Goal: Transaction & Acquisition: Purchase product/service

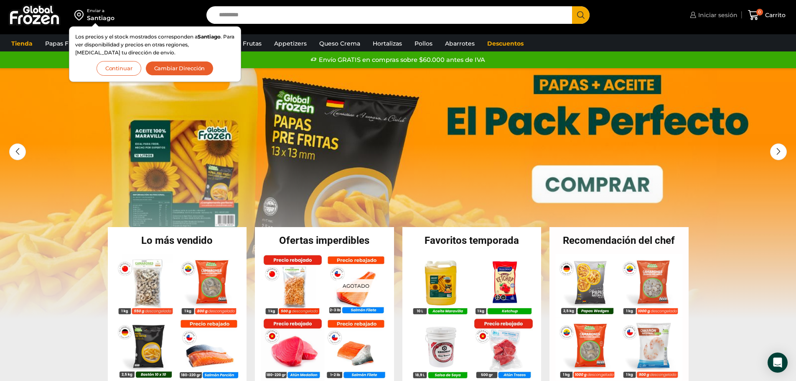
click at [718, 17] on span "Iniciar sesión" at bounding box center [716, 15] width 41 height 8
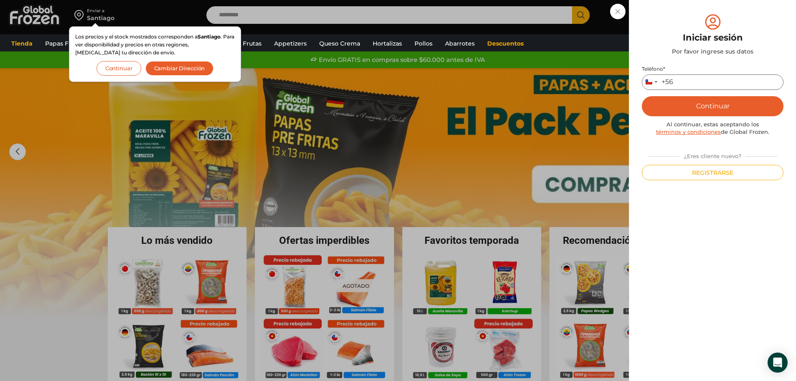
click at [687, 80] on input "Teléfono *" at bounding box center [713, 81] width 142 height 15
type input "*********"
click at [727, 108] on button "Continuar" at bounding box center [713, 106] width 142 height 20
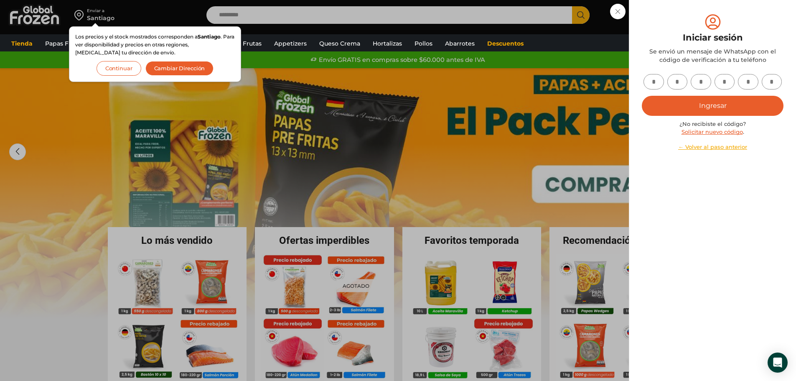
click at [653, 83] on input "text" at bounding box center [654, 81] width 20 height 15
type input "*"
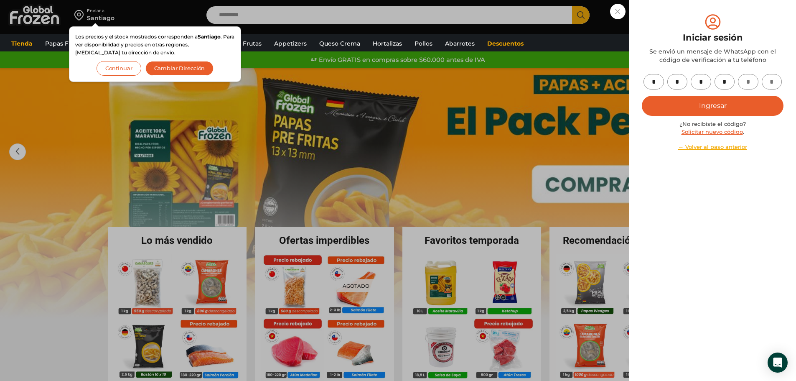
type input "*"
click at [703, 106] on button "Ingresar" at bounding box center [713, 106] width 142 height 20
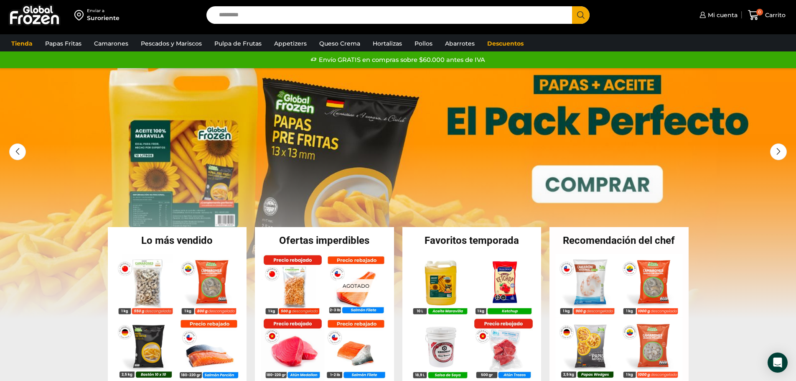
click at [96, 13] on div "Enviar a" at bounding box center [103, 11] width 33 height 6
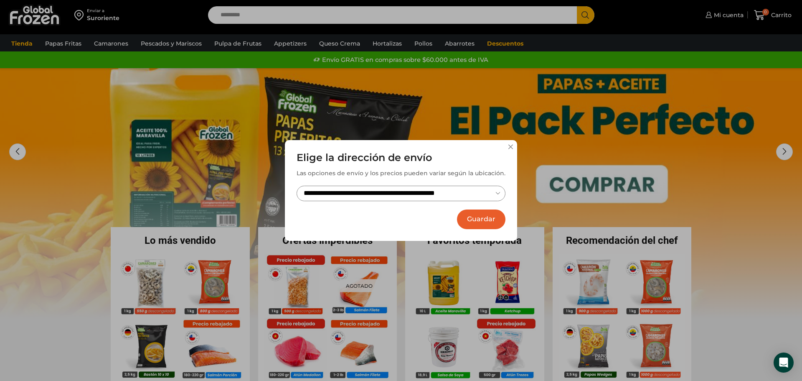
click at [507, 149] on div "**********" at bounding box center [401, 190] width 232 height 101
click at [511, 145] on button at bounding box center [510, 146] width 5 height 5
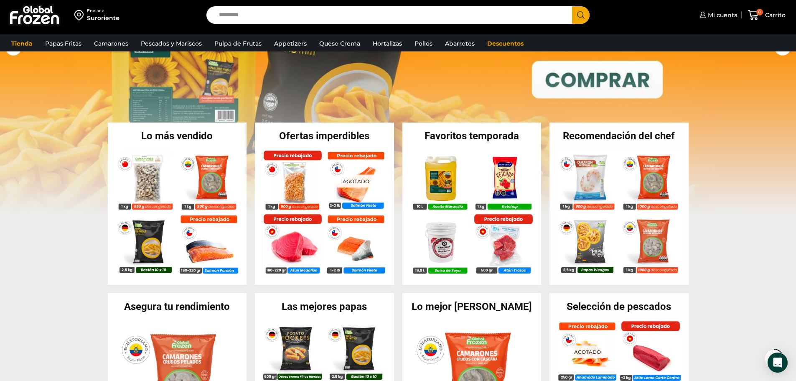
scroll to position [125, 0]
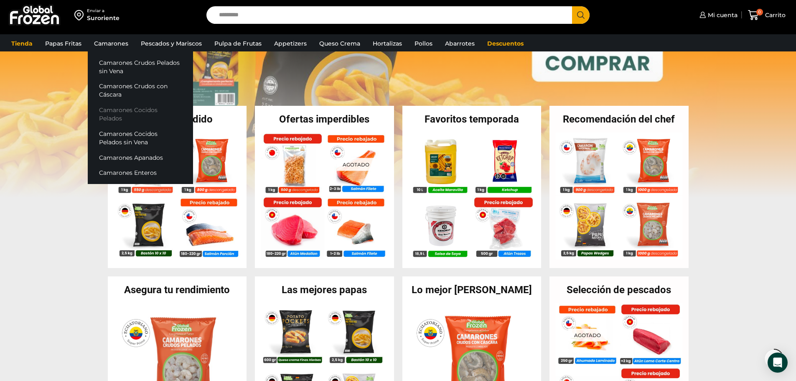
click at [138, 105] on link "Camarones Cocidos Pelados" at bounding box center [140, 114] width 105 height 24
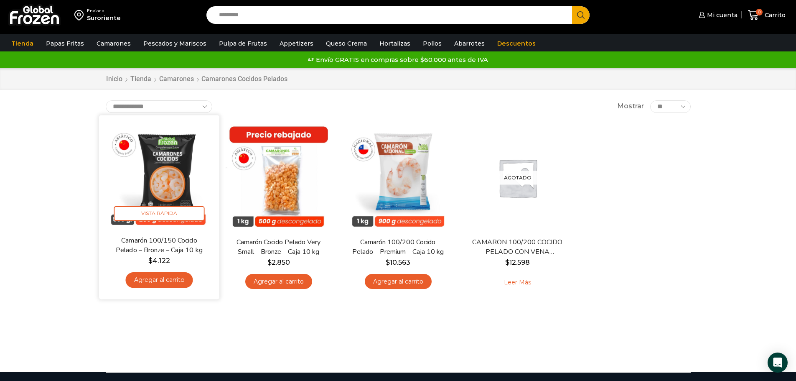
click at [160, 285] on link "Agregar al carrito" at bounding box center [158, 279] width 67 height 15
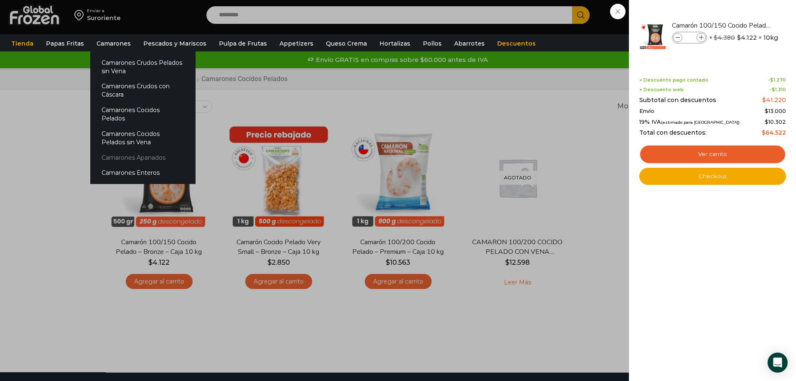
click at [135, 150] on link "Camarones Apanados" at bounding box center [142, 157] width 105 height 15
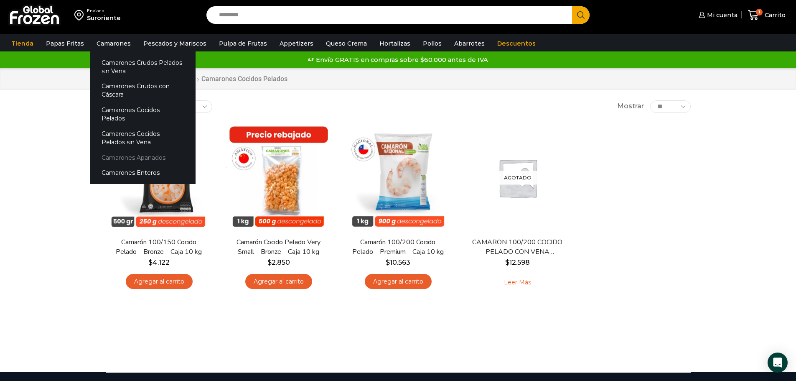
click at [135, 150] on link "Camarones Apanados" at bounding box center [142, 157] width 105 height 15
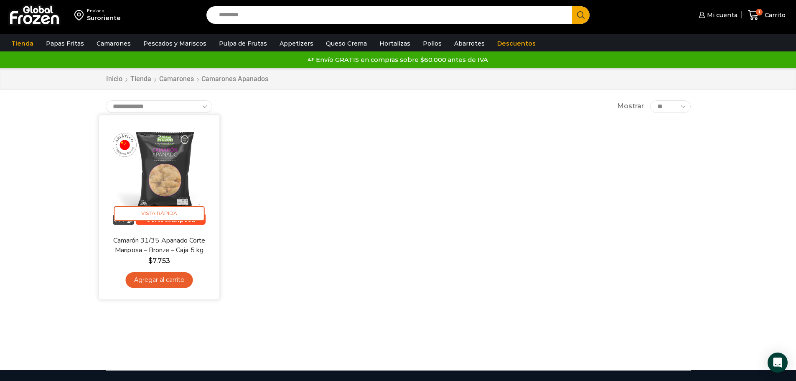
click at [159, 281] on link "Agregar al carrito" at bounding box center [158, 279] width 67 height 15
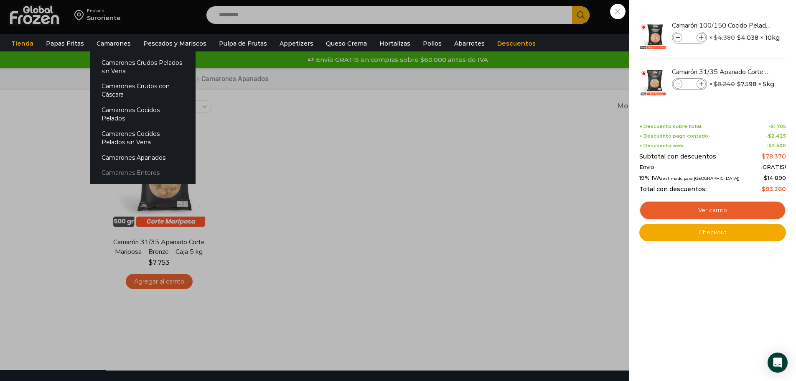
click at [139, 165] on link "Camarones Enteros" at bounding box center [142, 172] width 105 height 15
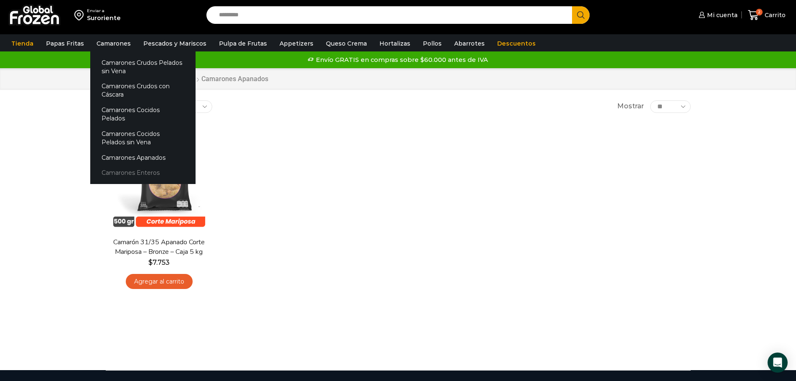
click at [108, 165] on link "Camarones Enteros" at bounding box center [142, 172] width 105 height 15
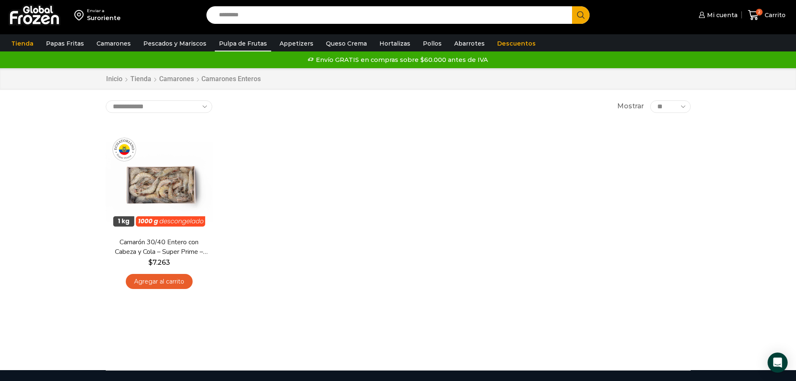
click at [243, 45] on link "Pulpa de Frutas" at bounding box center [243, 44] width 56 height 16
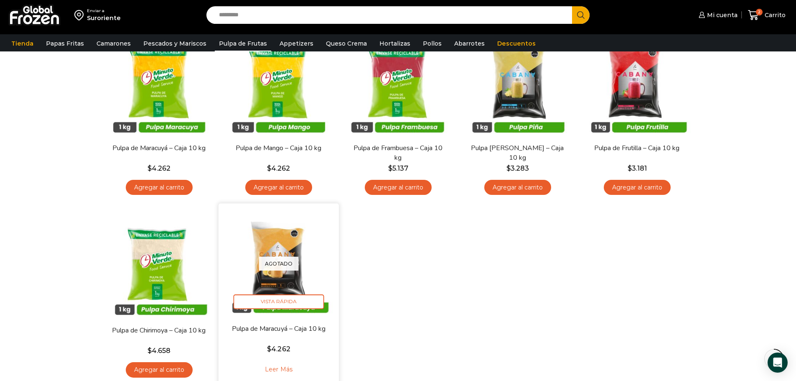
scroll to position [84, 0]
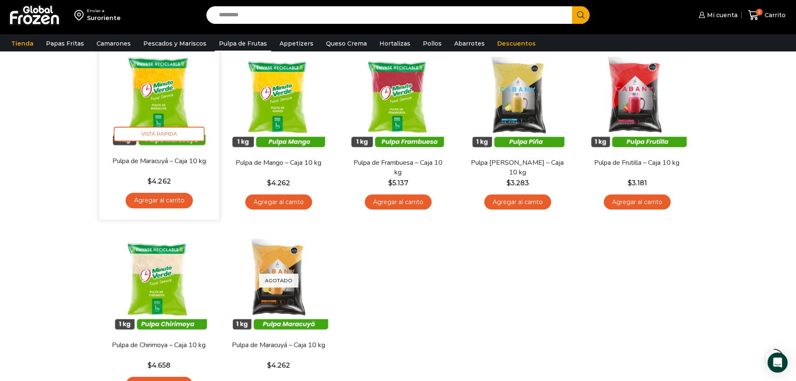
click at [164, 201] on link "Agregar al carrito" at bounding box center [158, 200] width 67 height 15
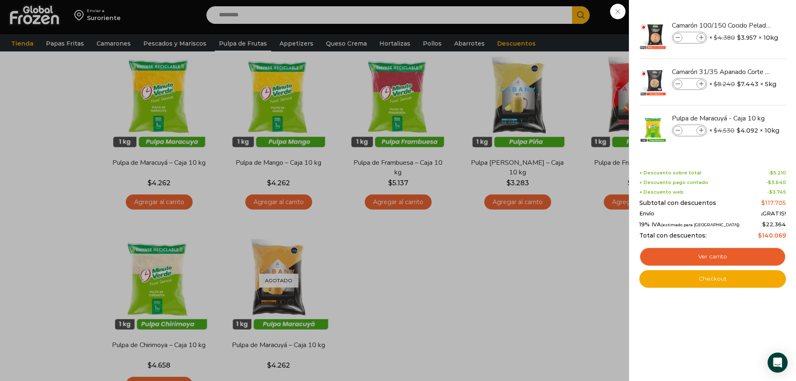
click at [746, 25] on div "3 Carrito 3 3 Shopping Cart *" at bounding box center [767, 15] width 42 height 20
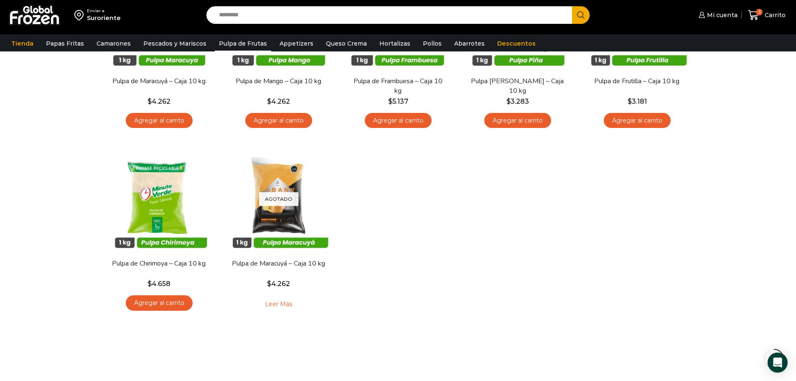
scroll to position [167, 0]
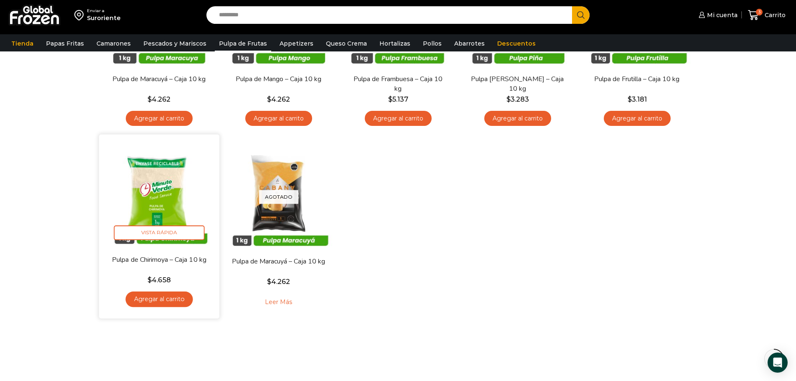
click at [154, 300] on link "Agregar al carrito" at bounding box center [158, 298] width 67 height 15
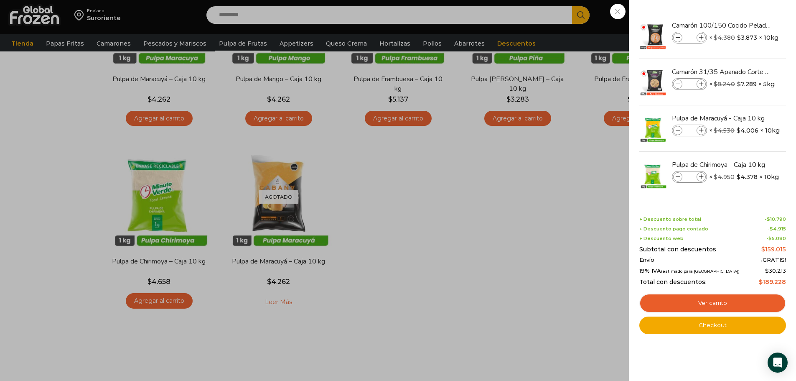
click at [746, 25] on div "4 Carrito 4 4 Shopping Cart *" at bounding box center [767, 15] width 42 height 20
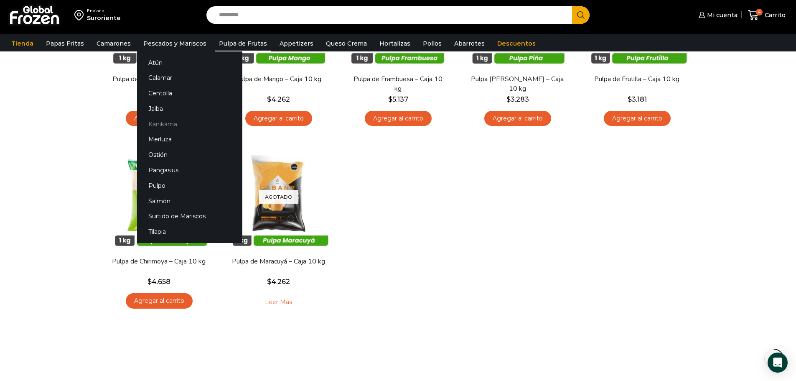
click at [169, 125] on link "Kanikama" at bounding box center [189, 123] width 105 height 15
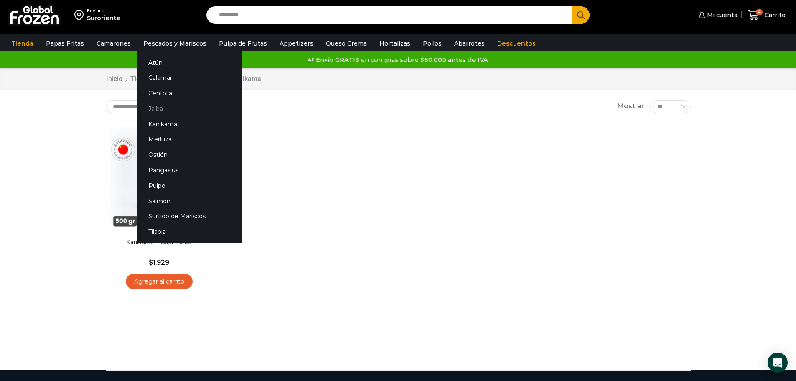
click at [155, 110] on link "Jaiba" at bounding box center [189, 108] width 105 height 15
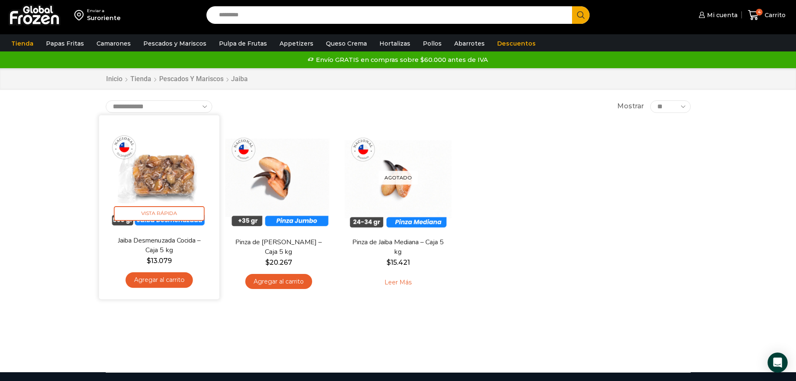
click at [158, 280] on link "Agregar al carrito" at bounding box center [158, 279] width 67 height 15
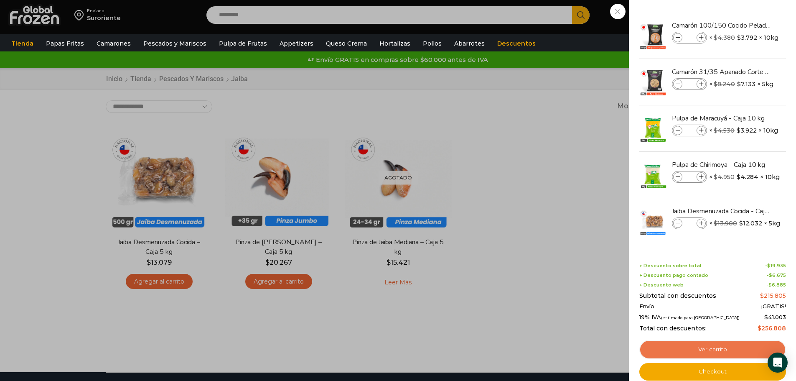
click at [731, 349] on link "Ver carrito" at bounding box center [712, 349] width 147 height 19
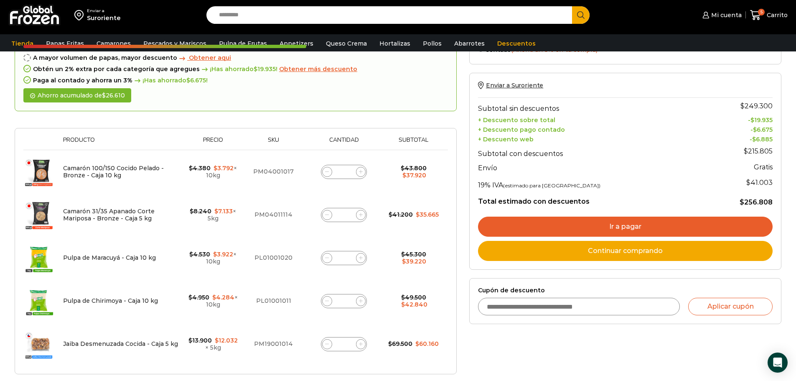
scroll to position [84, 0]
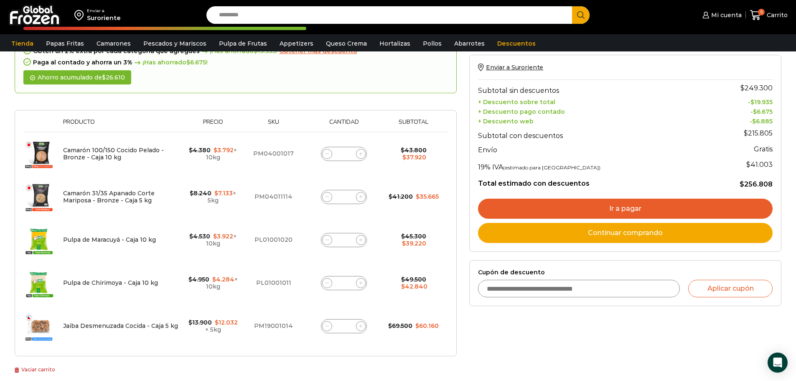
click at [350, 239] on div "Pulpa de Maracuyá - Caja 10 kg cantidad *" at bounding box center [344, 240] width 46 height 14
click at [346, 239] on input "*" at bounding box center [344, 240] width 12 height 12
type input "*"
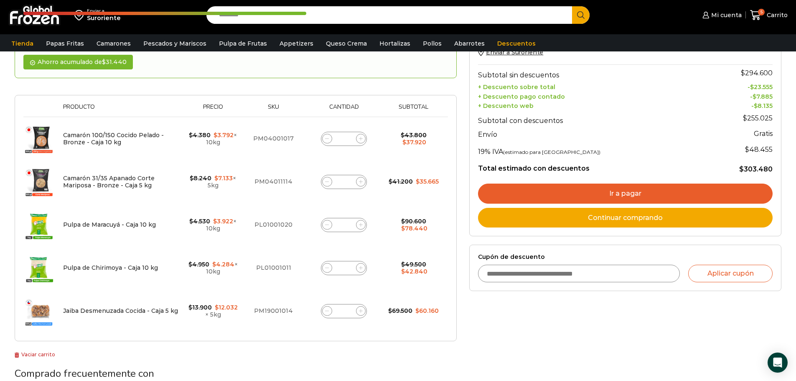
scroll to position [131, 0]
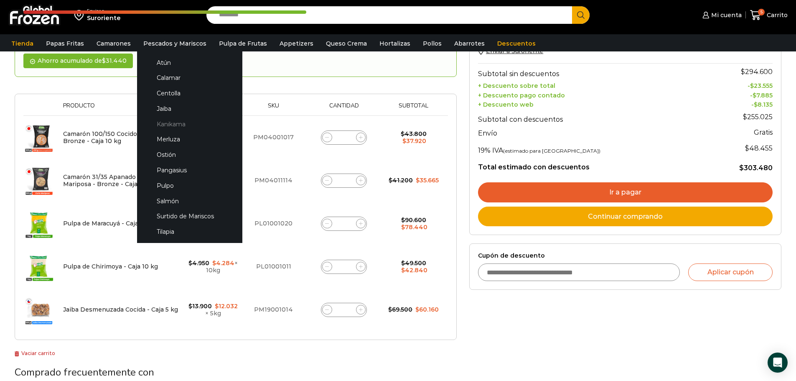
click at [173, 124] on link "Kanikama" at bounding box center [189, 123] width 89 height 15
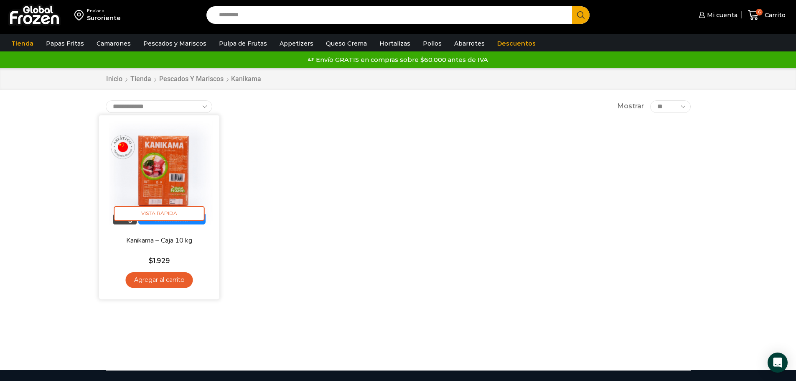
click at [155, 278] on link "Agregar al carrito" at bounding box center [158, 279] width 67 height 15
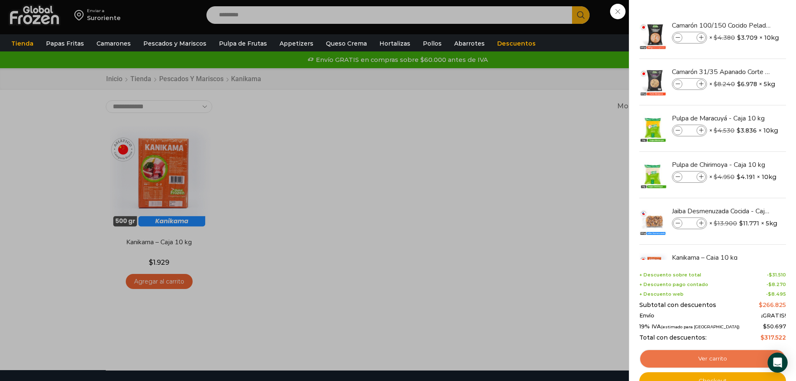
click at [726, 354] on link "Ver carrito" at bounding box center [712, 358] width 147 height 19
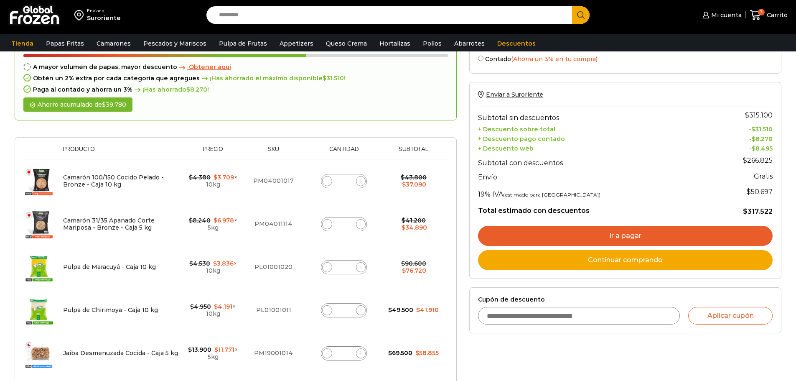
scroll to position [167, 0]
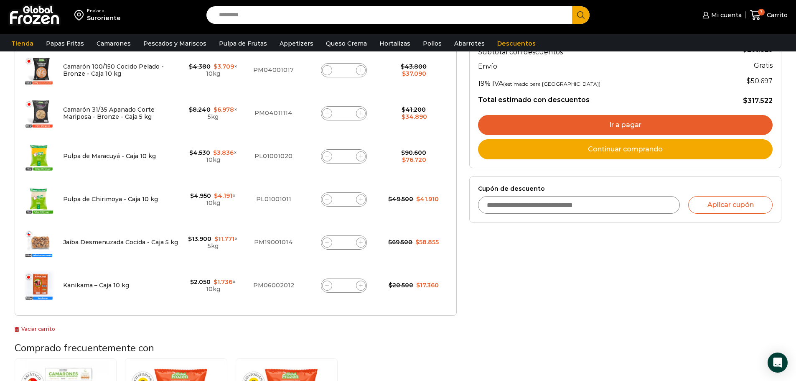
click at [347, 283] on input "*" at bounding box center [344, 286] width 12 height 12
type input "*"
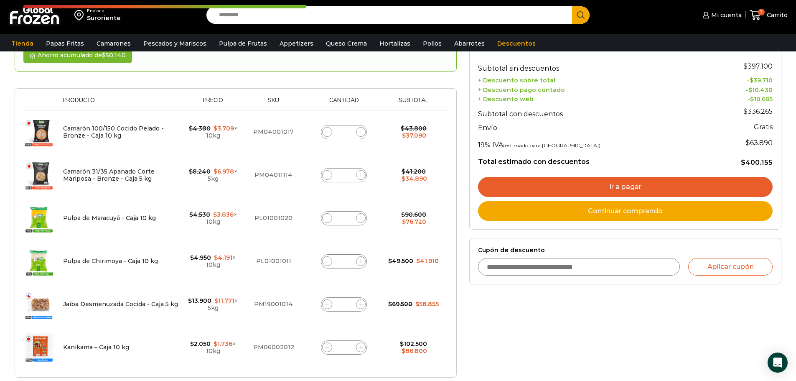
scroll to position [131, 0]
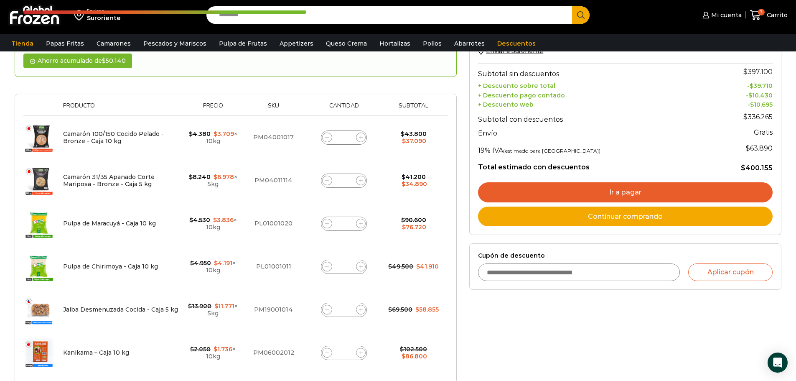
click at [348, 132] on input "*" at bounding box center [344, 138] width 12 height 12
type input "*"
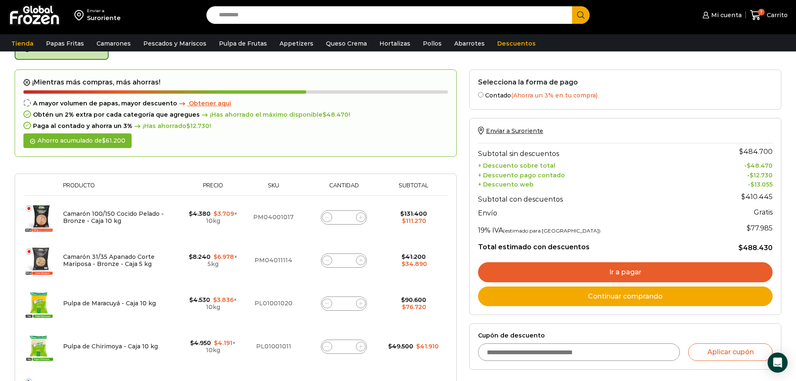
scroll to position [47, 0]
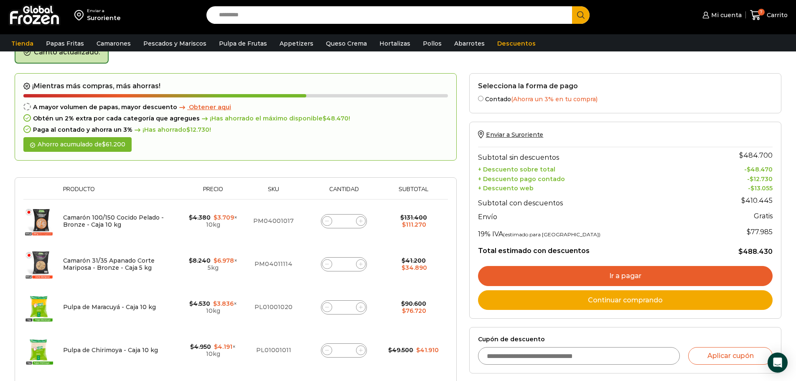
click at [349, 263] on input "*" at bounding box center [344, 264] width 12 height 12
type input "*"
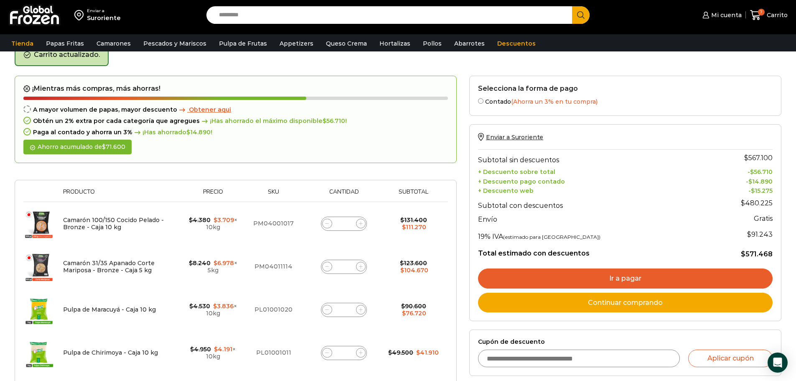
scroll to position [26, 0]
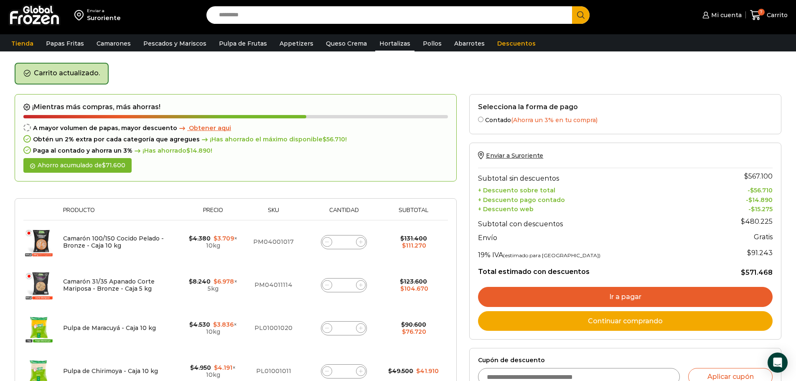
click at [387, 41] on link "Hortalizas" at bounding box center [394, 44] width 39 height 16
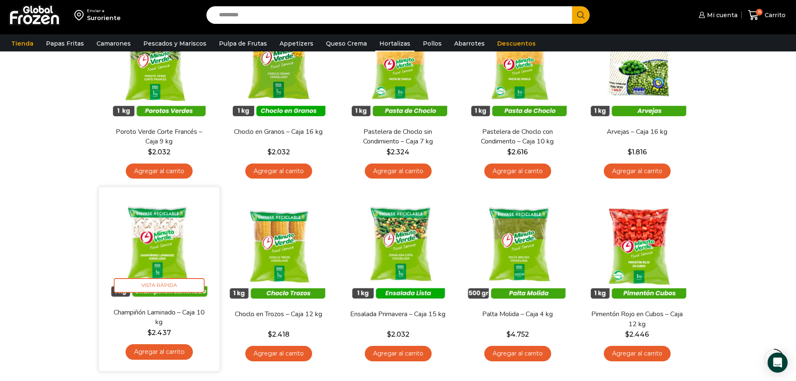
scroll to position [125, 0]
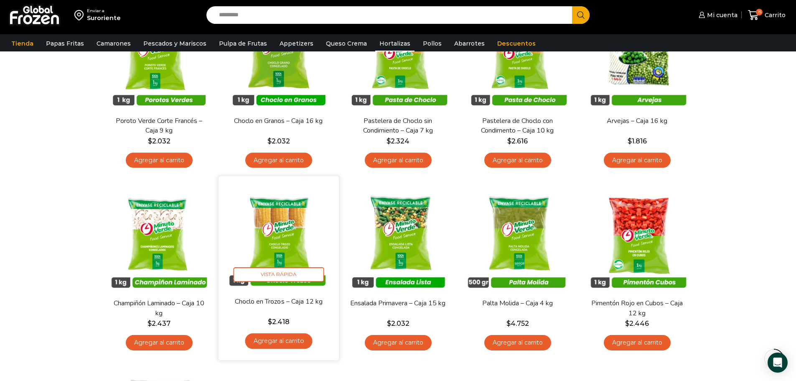
click at [288, 346] on link "Agregar al carrito" at bounding box center [278, 340] width 67 height 15
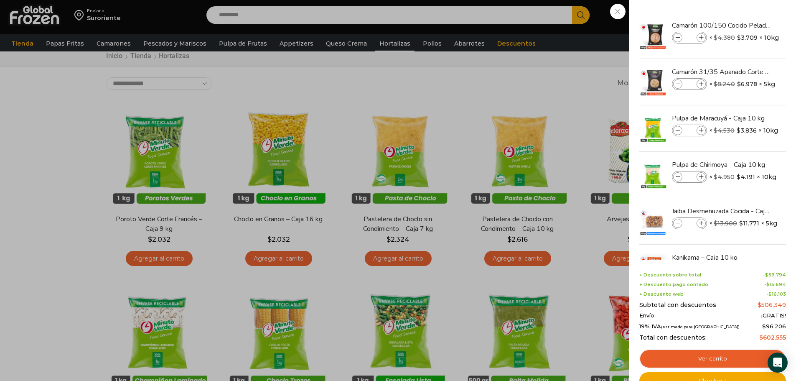
scroll to position [42, 0]
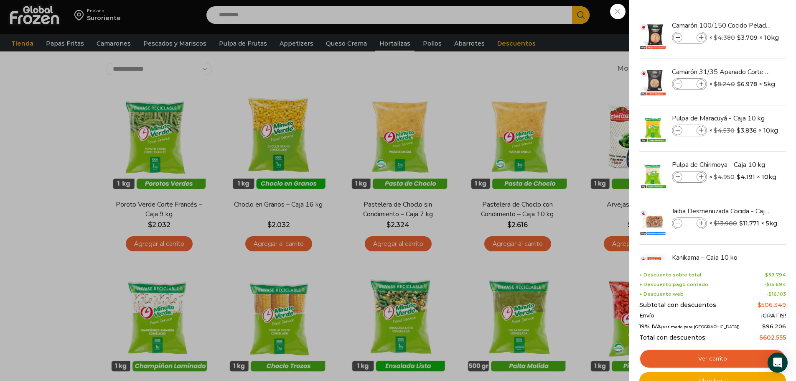
click at [746, 25] on div "16 Carrito 16 16 Shopping Cart *" at bounding box center [767, 15] width 42 height 20
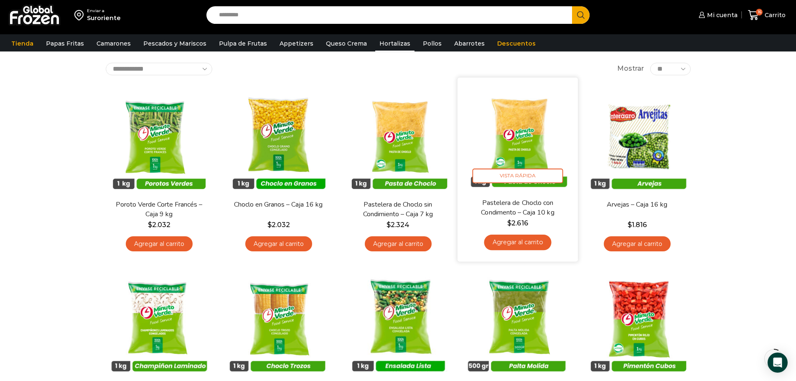
click at [521, 242] on link "Agregar al carrito" at bounding box center [517, 241] width 67 height 15
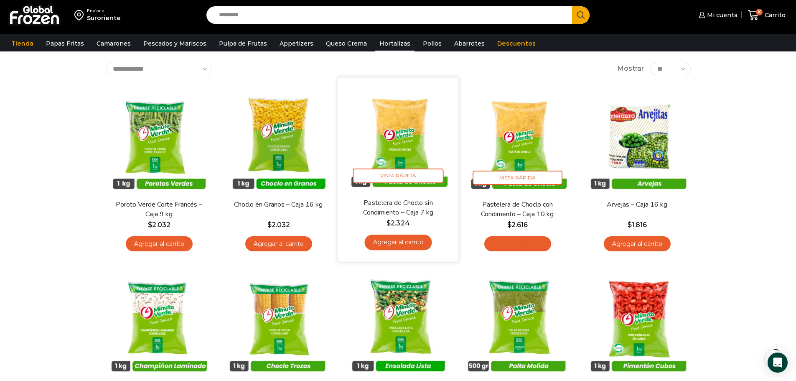
click at [414, 240] on div "Enviar a Suroriente Search input Search Mi cuenta" at bounding box center [398, 327] width 796 height 739
click at [414, 240] on link "Agregar al carrito" at bounding box center [397, 241] width 67 height 15
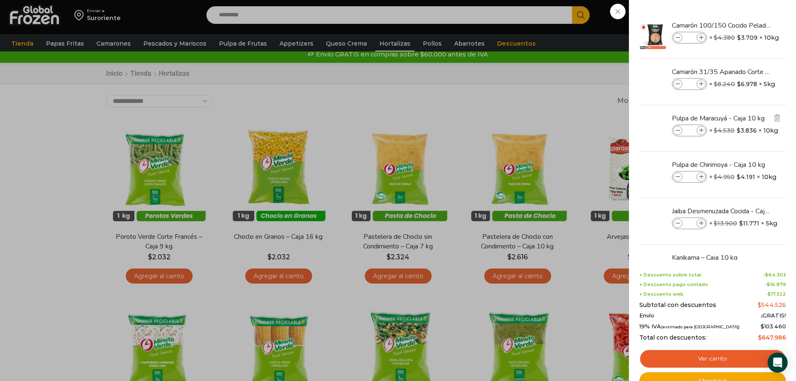
scroll to position [0, 0]
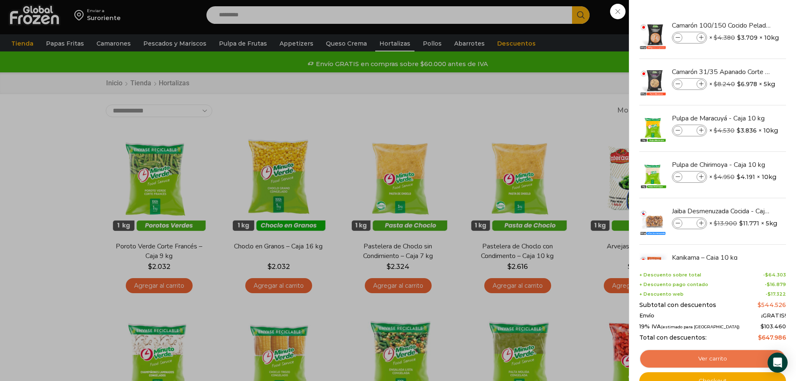
click at [738, 352] on link "Ver carrito" at bounding box center [712, 358] width 147 height 19
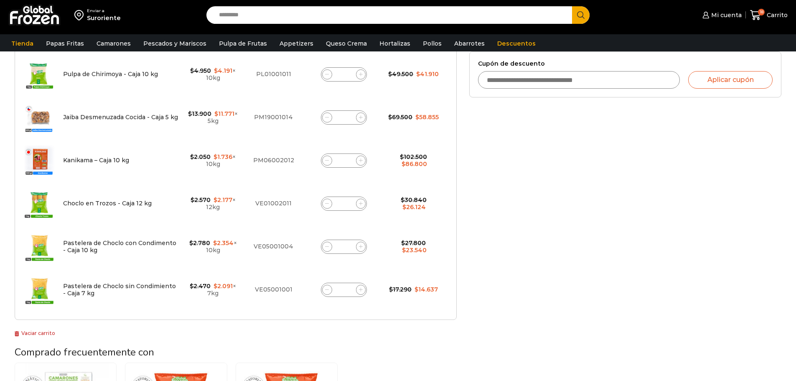
scroll to position [293, 0]
click at [348, 201] on input "*" at bounding box center [344, 203] width 12 height 12
type input "*"
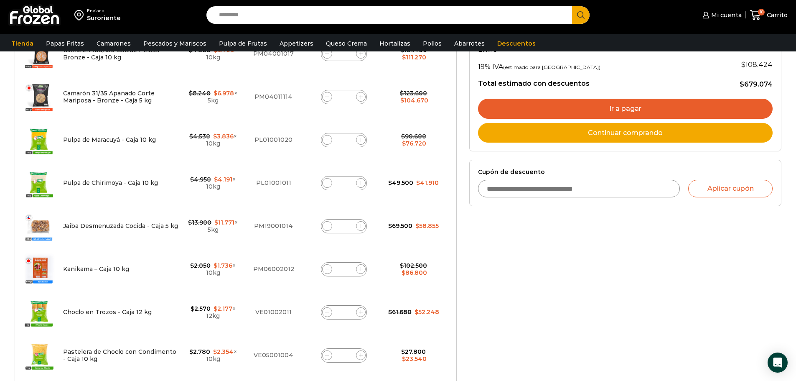
scroll to position [340, 0]
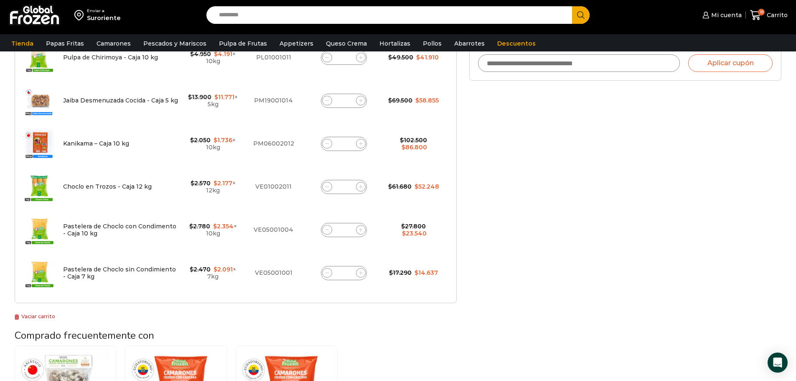
click at [346, 272] on input "*" at bounding box center [344, 273] width 12 height 12
type input "*"
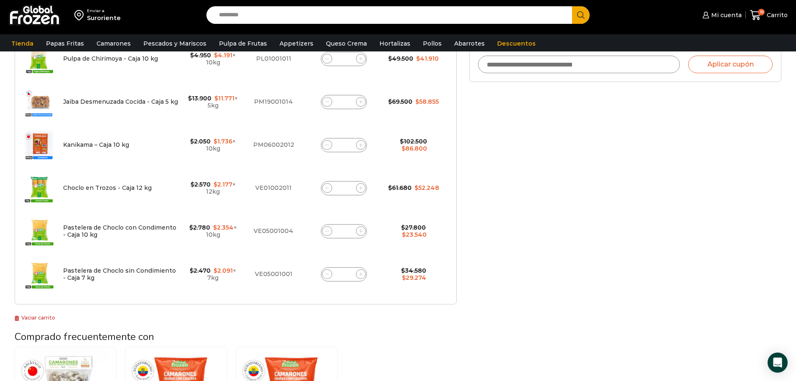
scroll to position [339, 0]
click at [347, 230] on input "*" at bounding box center [344, 230] width 12 height 12
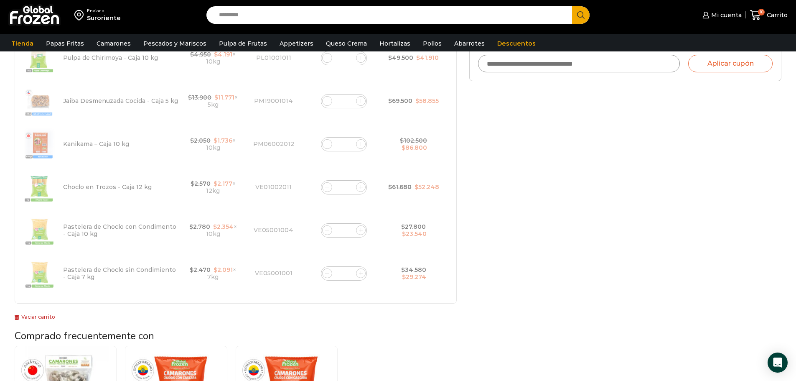
type input "*"
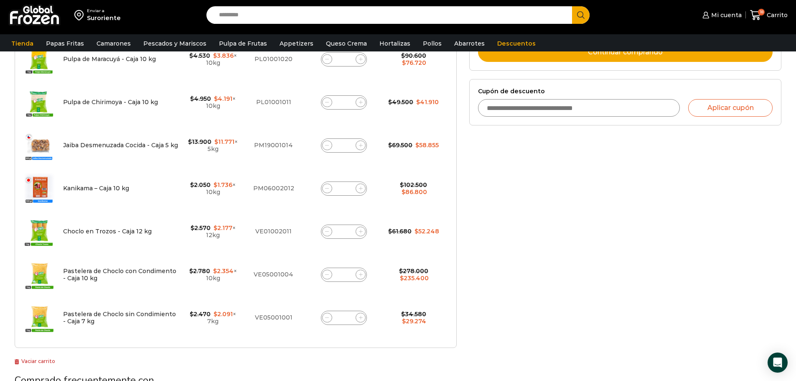
scroll to position [337, 0]
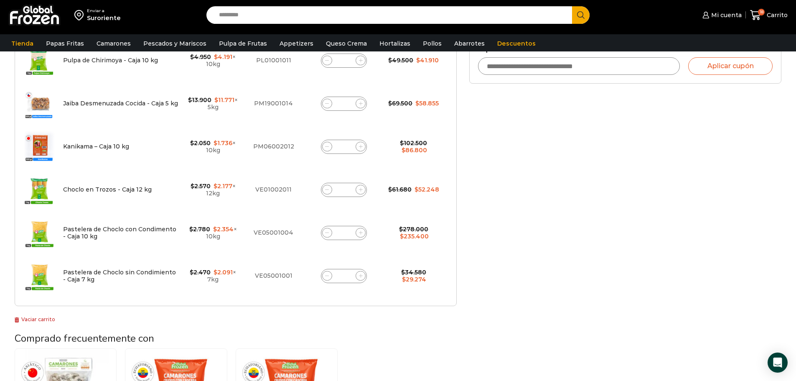
click at [349, 231] on input "**" at bounding box center [344, 233] width 12 height 12
type input "*"
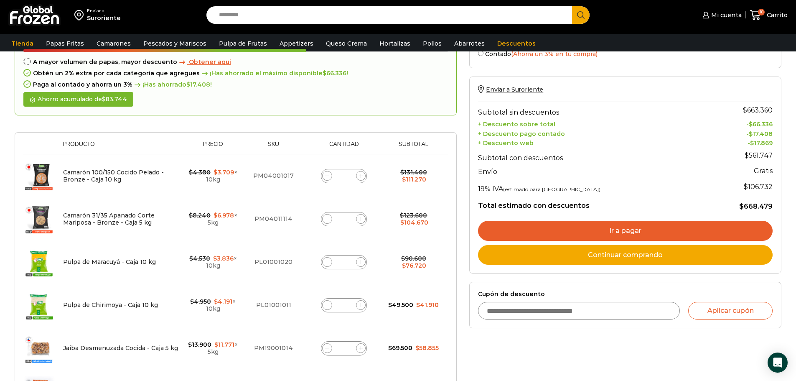
scroll to position [5, 0]
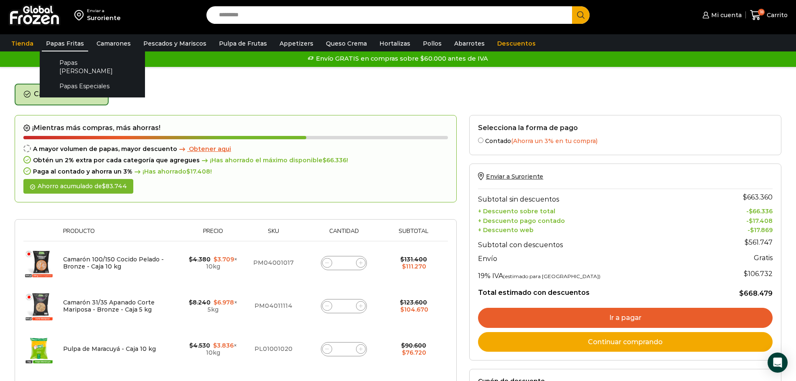
click at [67, 43] on link "Papas Fritas" at bounding box center [65, 44] width 46 height 16
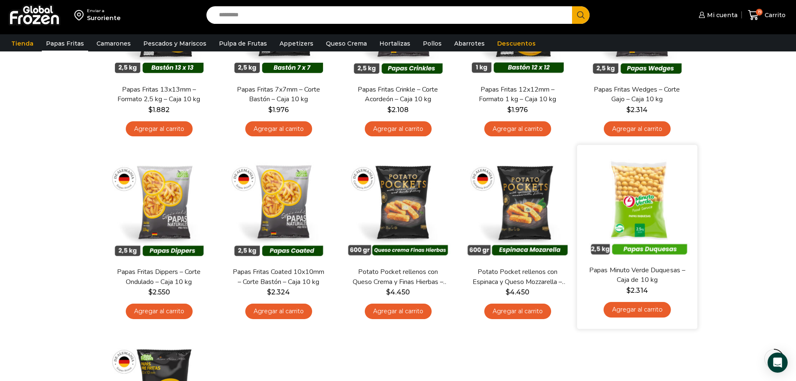
scroll to position [167, 0]
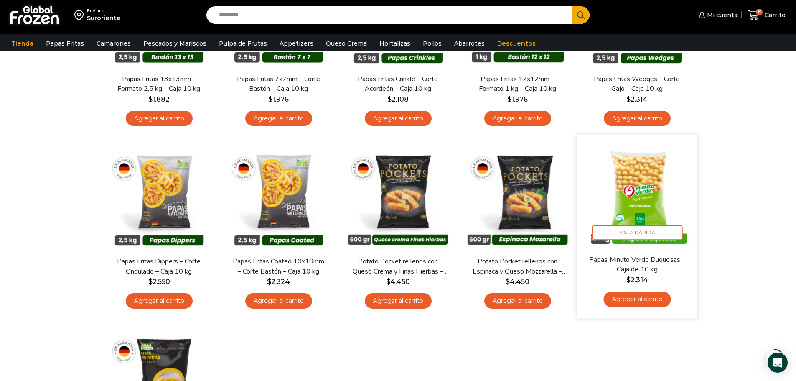
click at [641, 300] on link "Agregar al carrito" at bounding box center [636, 298] width 67 height 15
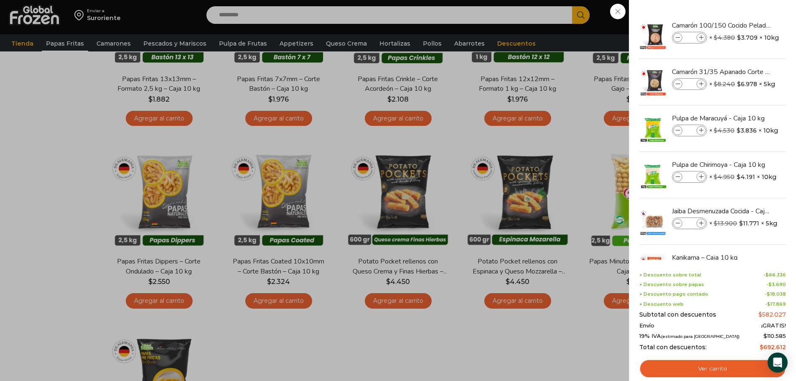
click at [746, 25] on div "20 Carrito 20 20 Shopping Cart *" at bounding box center [767, 15] width 42 height 20
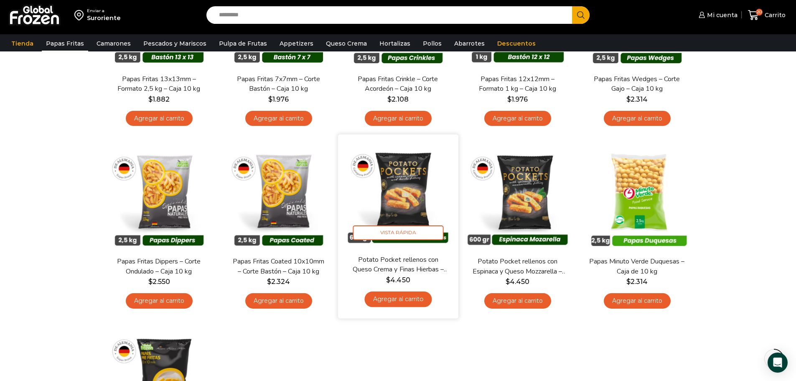
click at [408, 295] on link "Agregar al carrito" at bounding box center [397, 298] width 67 height 15
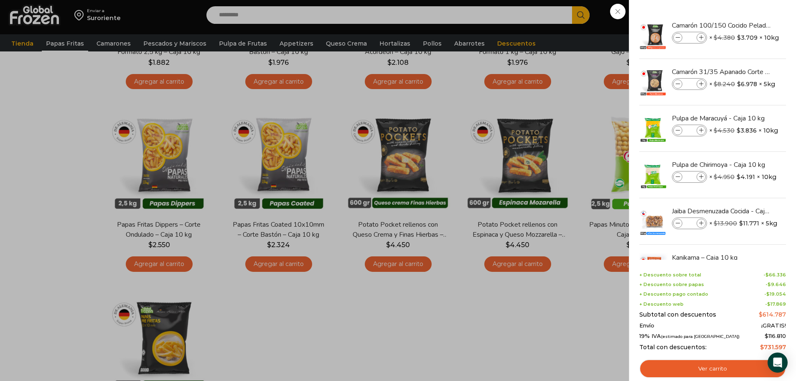
scroll to position [293, 0]
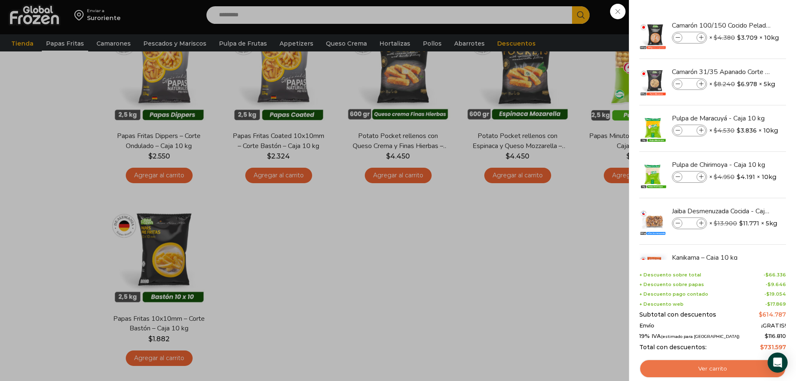
click at [704, 366] on link "Ver carrito" at bounding box center [712, 368] width 147 height 19
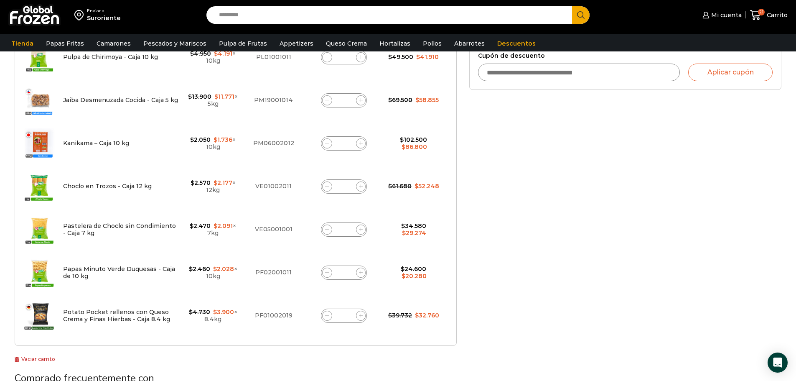
scroll to position [334, 0]
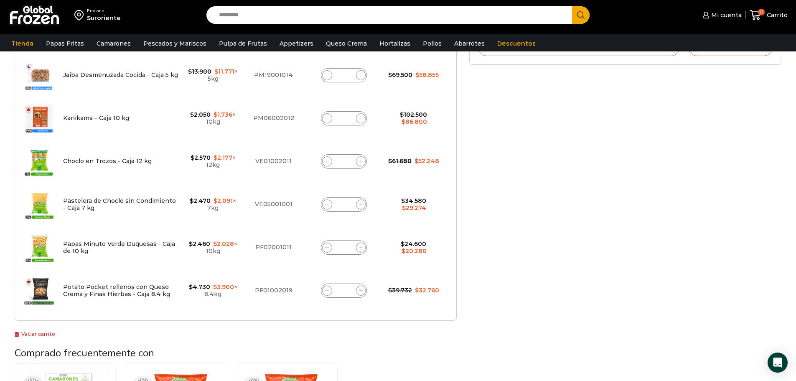
drag, startPoint x: 349, startPoint y: 293, endPoint x: 354, endPoint y: 294, distance: 5.4
click at [351, 294] on div "Potato Pocket rellenos con Queso Crema y Finas Hierbas - Caja 8.4 kg cantidad *" at bounding box center [344, 290] width 46 height 14
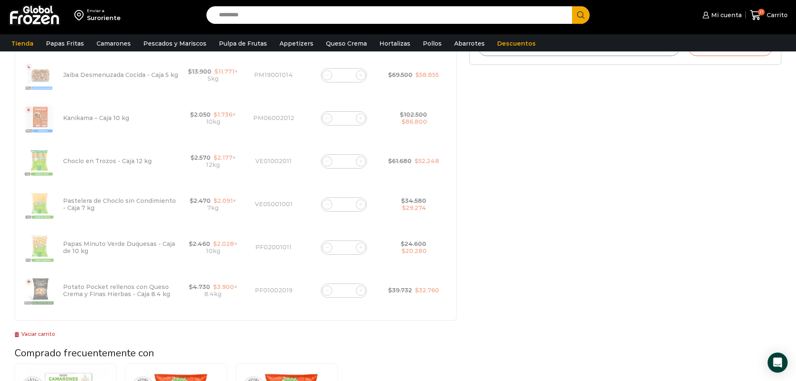
type input "*"
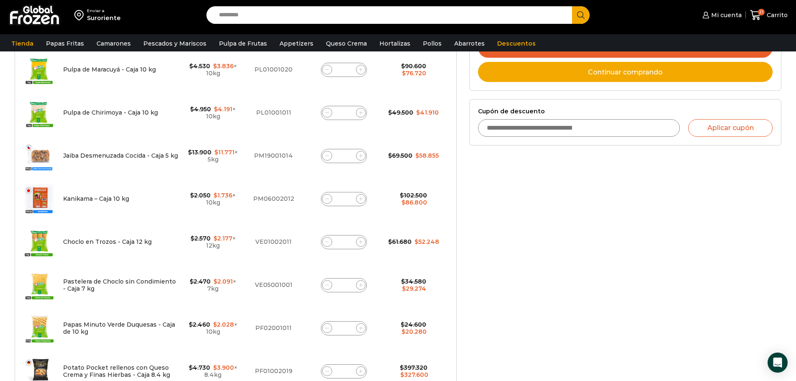
scroll to position [298, 0]
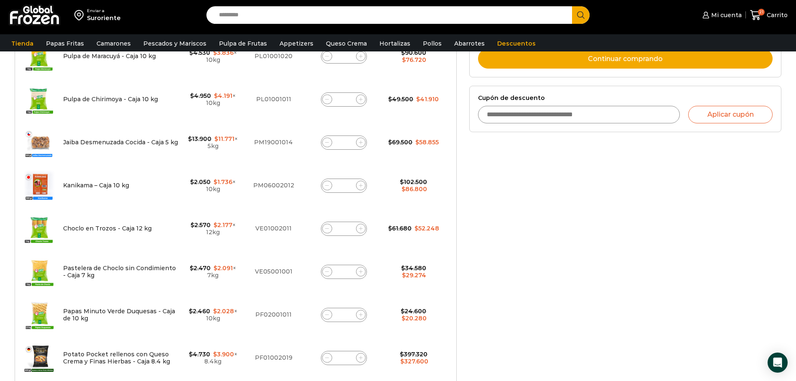
click at [346, 226] on input "*" at bounding box center [344, 229] width 12 height 12
type input "*"
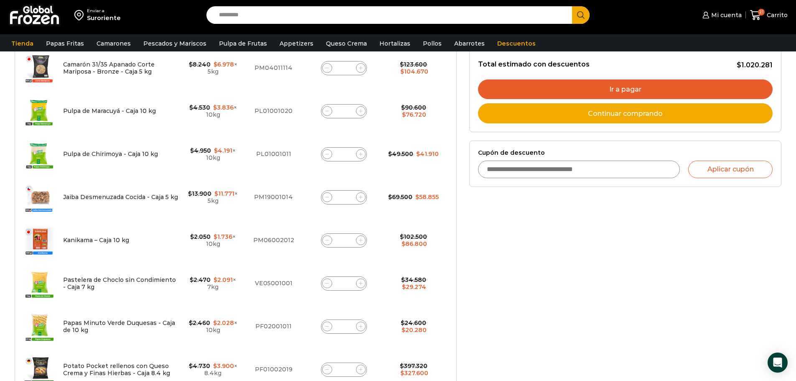
scroll to position [246, 0]
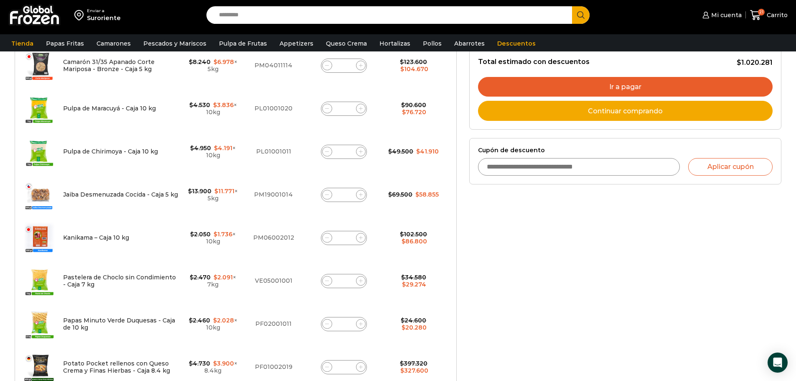
click at [349, 283] on input "*" at bounding box center [344, 281] width 12 height 12
type input "*"
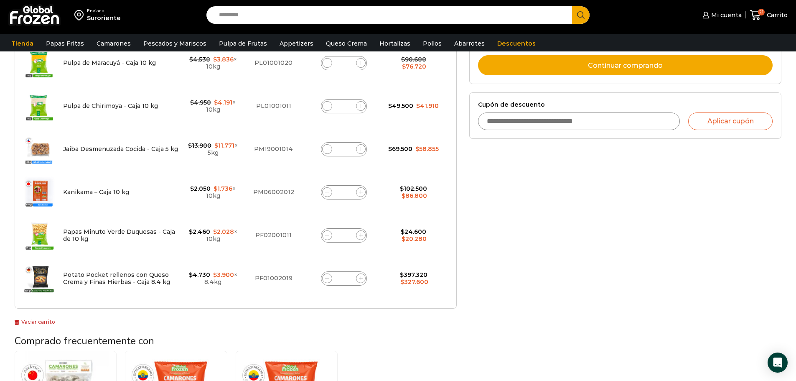
scroll to position [298, 0]
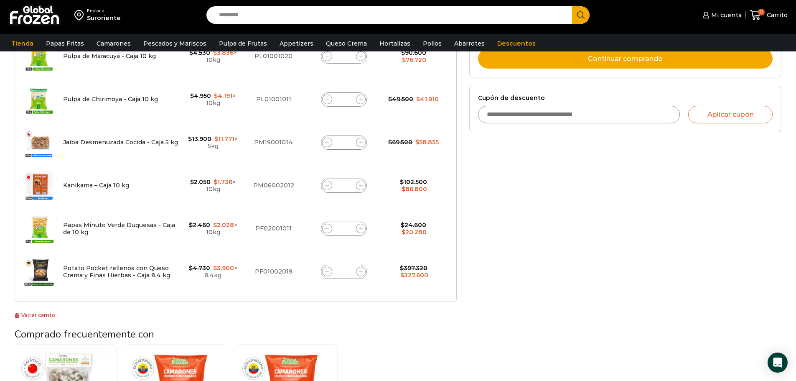
click at [348, 270] on input "**" at bounding box center [344, 272] width 12 height 12
type input "*"
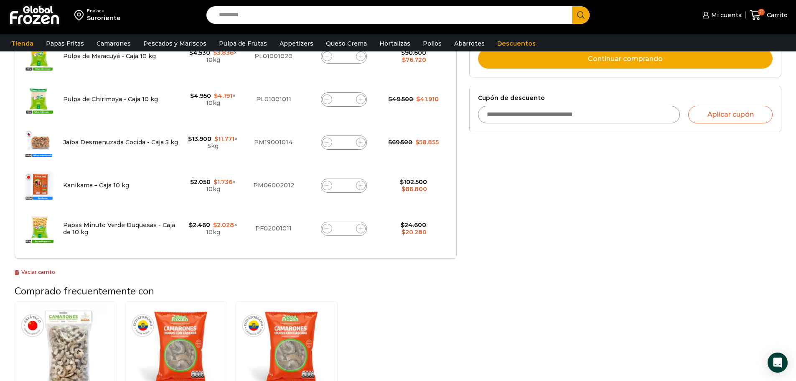
click at [346, 229] on input "*" at bounding box center [344, 229] width 12 height 12
type input "*"
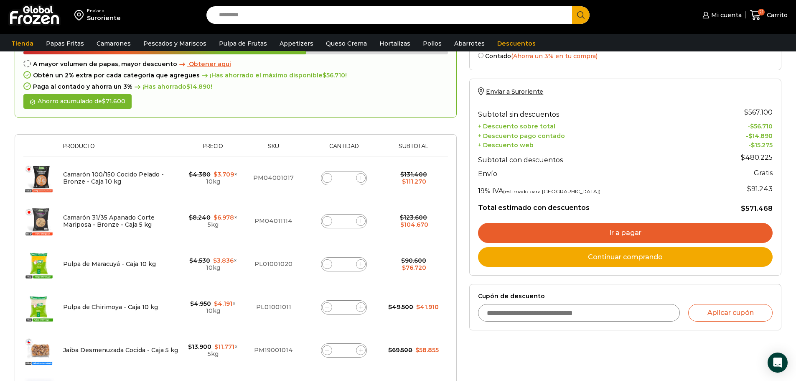
scroll to position [84, 0]
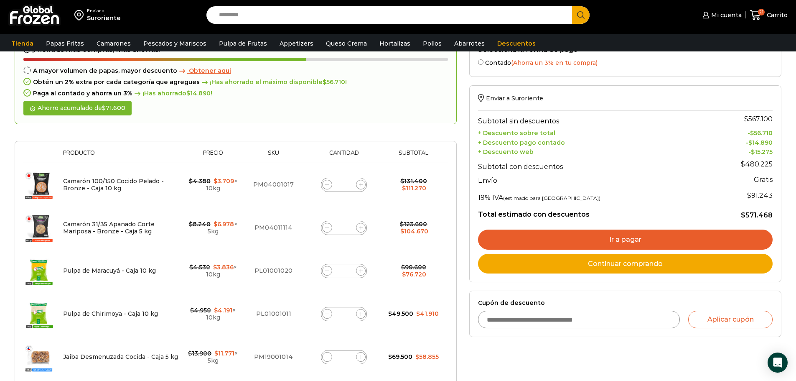
click at [617, 237] on link "Ir a pagar" at bounding box center [625, 239] width 295 height 20
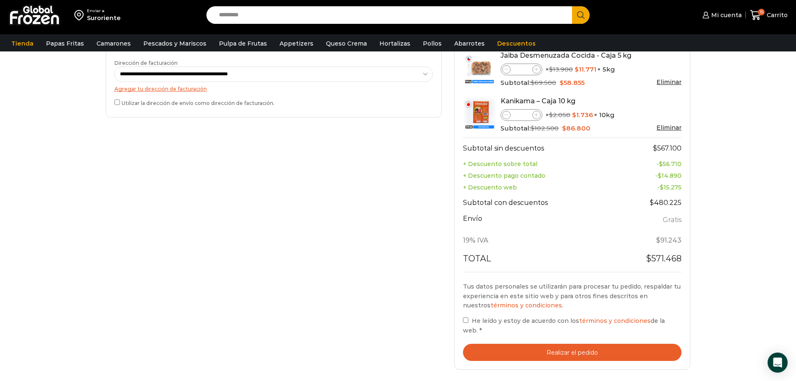
scroll to position [334, 0]
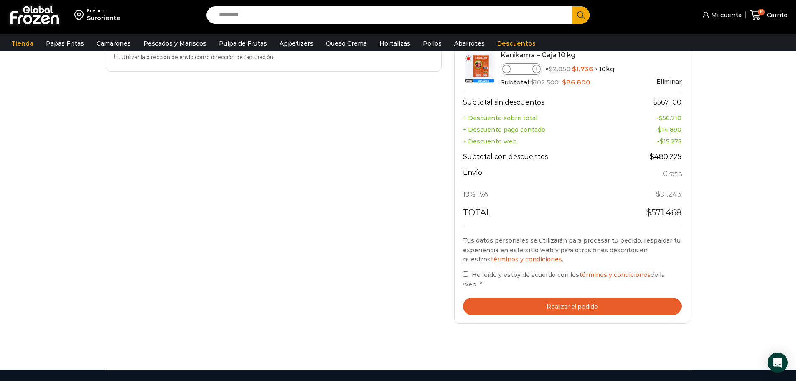
click at [563, 300] on button "Realizar el pedido" at bounding box center [572, 306] width 219 height 17
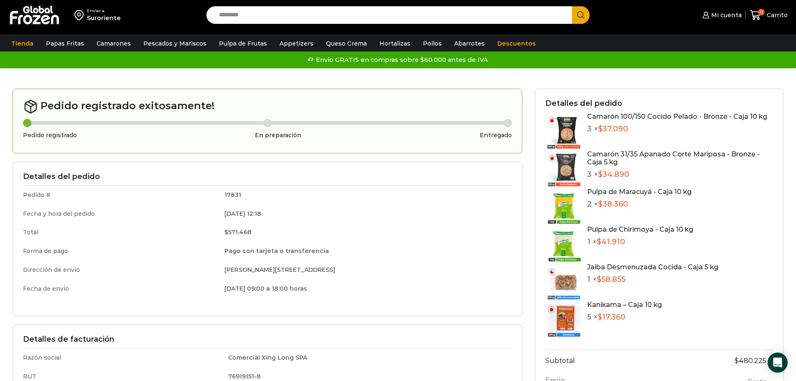
click at [383, 252] on td "Pago con tarjeta o transferencia" at bounding box center [365, 251] width 293 height 19
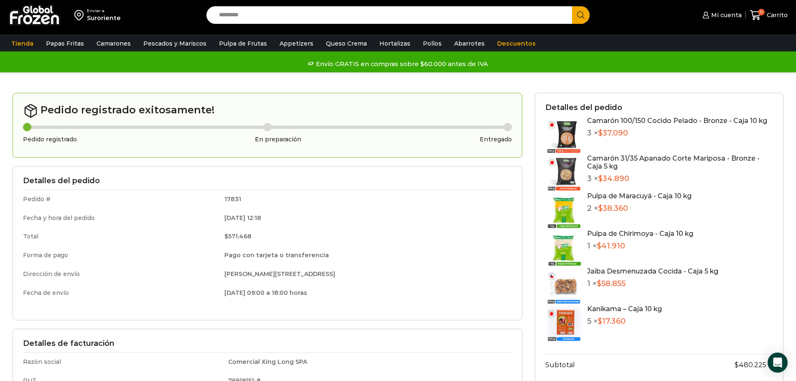
scroll to position [42, 0]
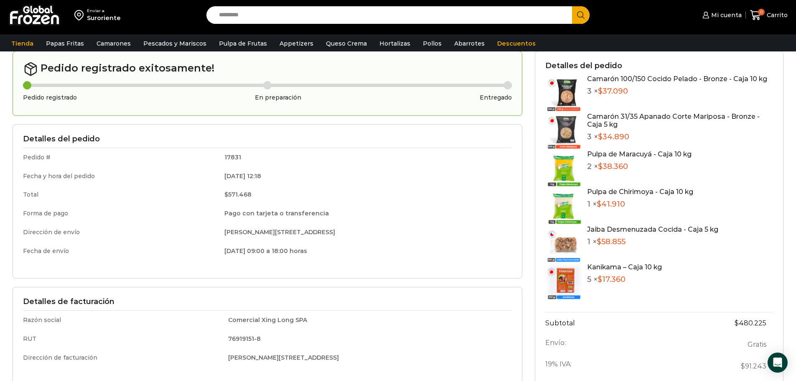
drag, startPoint x: 787, startPoint y: 336, endPoint x: 776, endPoint y: 342, distance: 12.1
click at [776, 341] on div "Detalles del pedido Camarón 100/150 Cocido Pelado - Bronze - Caja 10 kg 3 × $ 3…" at bounding box center [659, 239] width 261 height 377
